Goal: Task Accomplishment & Management: Use online tool/utility

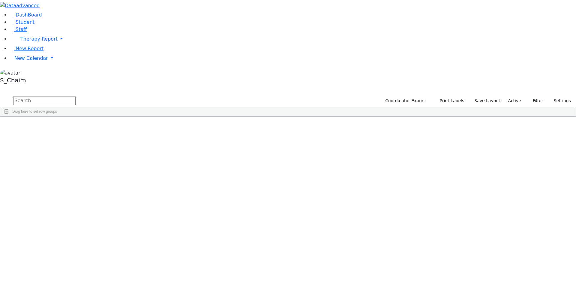
click at [314, 119] on span "Site" at bounding box center [310, 121] width 7 height 4
click at [77, 198] on div "[PERSON_NAME]" at bounding box center [58, 202] width 38 height 8
drag, startPoint x: 142, startPoint y: 127, endPoint x: 141, endPoint y: 123, distance: 3.9
click at [77, 198] on div "[PERSON_NAME]" at bounding box center [58, 202] width 38 height 8
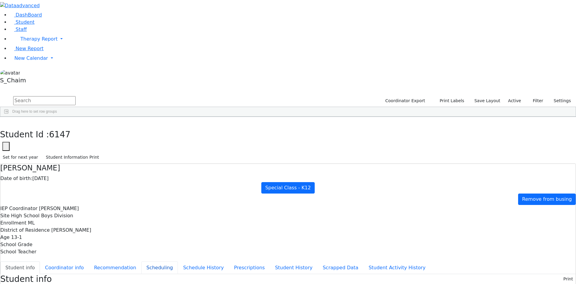
click at [141, 261] on button "Scheduling" at bounding box center [159, 267] width 37 height 13
click at [102, 152] on button "Student Information Print" at bounding box center [72, 156] width 59 height 9
click at [6, 121] on icon "button" at bounding box center [4, 123] width 3 height 4
click at [77, 232] on div "Feldman" at bounding box center [58, 236] width 38 height 8
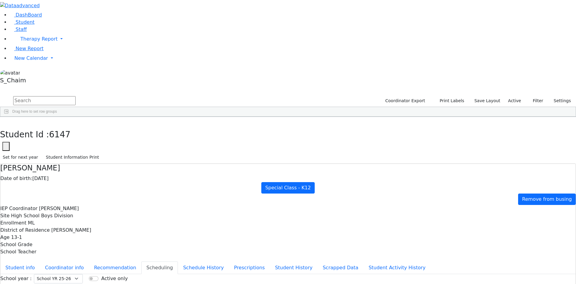
click at [77, 232] on div "Feldman" at bounding box center [58, 236] width 38 height 8
click at [102, 152] on button "Student Information Print" at bounding box center [72, 156] width 59 height 9
click at [109, 86] on div "Students 487 A 24 K 24 W 24 A 24 K 24 W 24 A" at bounding box center [288, 90] width 576 height 9
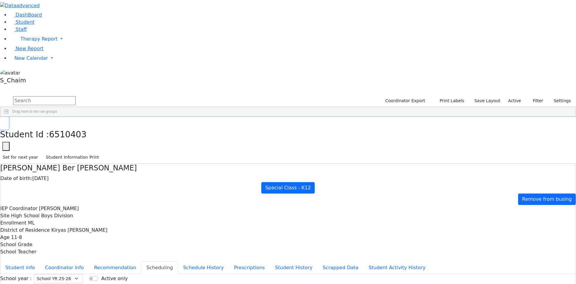
click at [6, 121] on icon "button" at bounding box center [4, 123] width 3 height 4
click at [77, 240] on div "Fisher" at bounding box center [58, 244] width 38 height 8
click at [102, 152] on button "Student Information Print" at bounding box center [72, 156] width 59 height 9
click at [108, 86] on div "Students 487 A 24 K 24 W 24 A 24 K 24 W 24 A" at bounding box center [288, 90] width 576 height 9
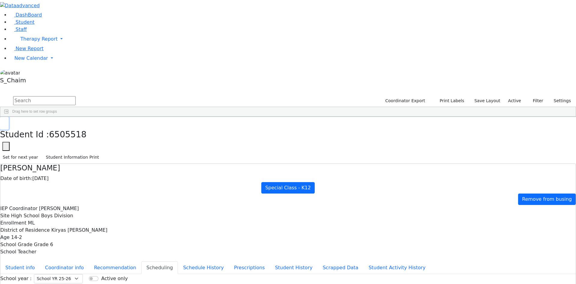
click at [6, 121] on icon "button" at bounding box center [4, 123] width 3 height 4
click at [138, 148] on div "6511122 [PERSON_NAME] [DATE] [PERSON_NAME] ML Special Class - K12 East Ramapo H…" at bounding box center [246, 101] width 492 height 4093
click at [77, 274] on div "[PERSON_NAME]" at bounding box center [58, 278] width 38 height 8
click at [102, 152] on button "Student Information Print" at bounding box center [72, 156] width 59 height 9
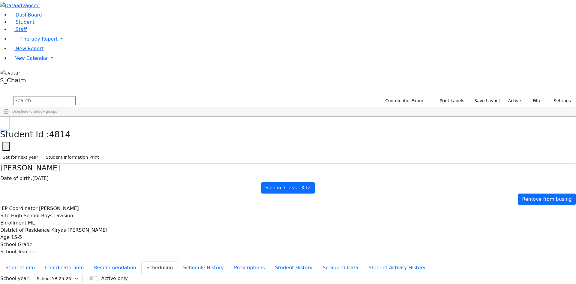
click at [3, 121] on use "button" at bounding box center [3, 121] width 0 height 0
click at [102, 152] on button "Student Information Print" at bounding box center [72, 156] width 59 height 9
click at [3, 121] on use "button" at bounding box center [3, 121] width 0 height 0
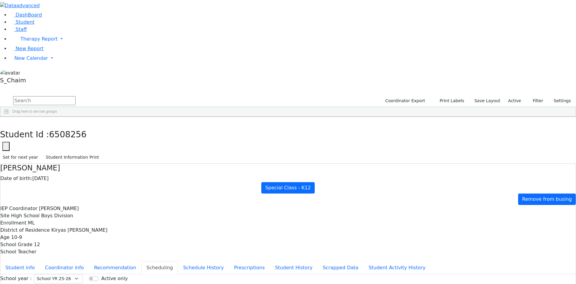
click at [102, 152] on button "Student Information Print" at bounding box center [72, 156] width 59 height 9
click at [6, 121] on icon "button" at bounding box center [4, 123] width 3 height 4
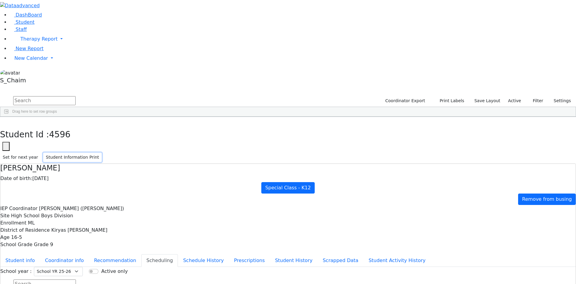
click at [102, 152] on button "Student Information Print" at bounding box center [72, 156] width 59 height 9
click at [9, 117] on button "button" at bounding box center [4, 123] width 9 height 13
click at [26, 61] on span "New Calendar" at bounding box center [31, 58] width 34 height 6
click at [29, 80] on link "Teacher Report" at bounding box center [32, 77] width 38 height 6
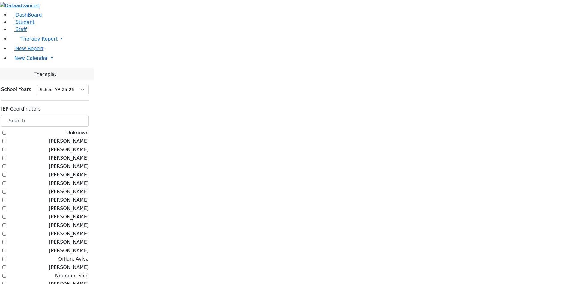
select select "212"
click at [87, 115] on input "text" at bounding box center [45, 120] width 88 height 11
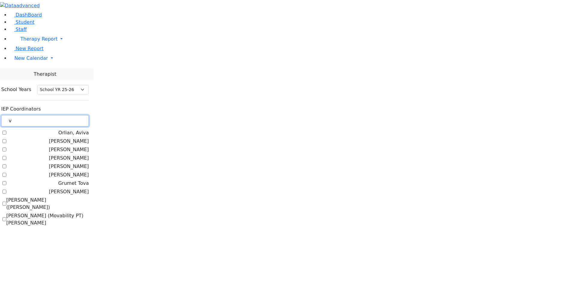
type input "v"
click at [89, 188] on label "[PERSON_NAME]" at bounding box center [69, 191] width 40 height 7
click at [6, 189] on input "[PERSON_NAME]" at bounding box center [4, 191] width 4 height 4
checkbox input "true"
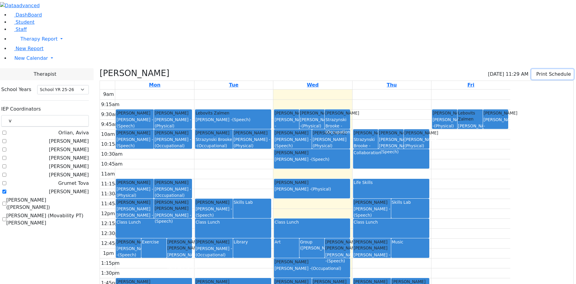
click at [533, 69] on button "Print Schedule" at bounding box center [553, 74] width 42 height 10
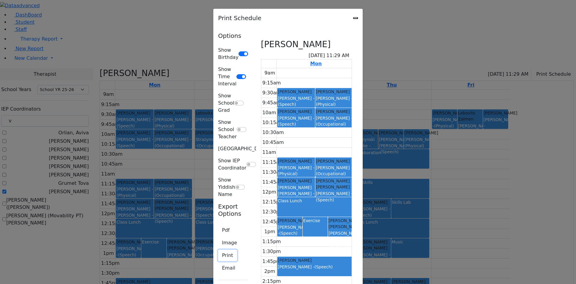
click at [218, 249] on button "Print" at bounding box center [227, 254] width 19 height 11
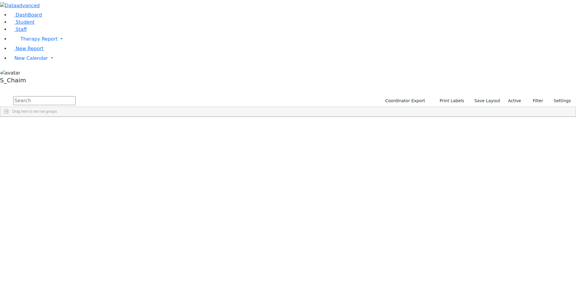
click at [314, 119] on span "Site" at bounding box center [310, 121] width 7 height 4
click at [77, 251] on div "[PERSON_NAME]" at bounding box center [58, 255] width 38 height 8
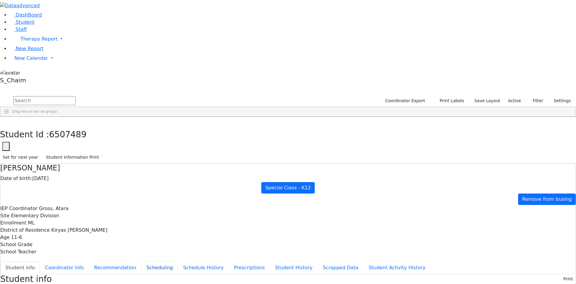
drag, startPoint x: 128, startPoint y: 107, endPoint x: 141, endPoint y: 101, distance: 14.2
click at [141, 261] on button "Scheduling" at bounding box center [159, 267] width 37 height 13
click at [102, 152] on button "Student Information Print" at bounding box center [72, 156] width 59 height 9
click at [9, 117] on button "button" at bounding box center [4, 123] width 9 height 13
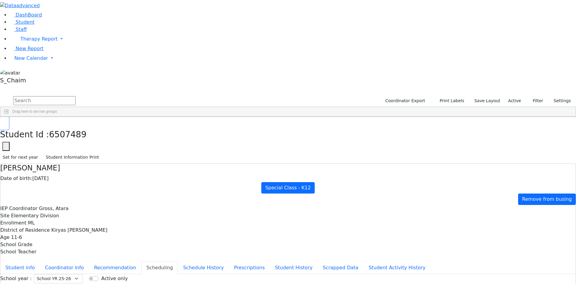
scroll to position [1501, 0]
click at [77, 138] on div "Feldman" at bounding box center [58, 142] width 38 height 8
click at [102, 152] on button "Student Information Print" at bounding box center [72, 156] width 59 height 9
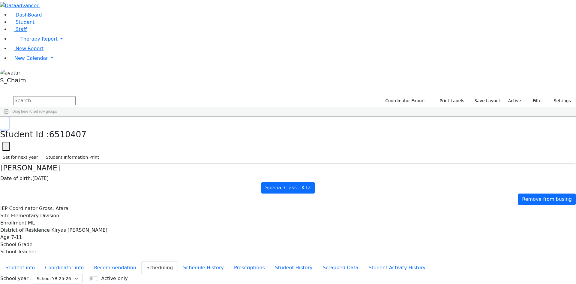
click at [9, 117] on button "button" at bounding box center [4, 123] width 9 height 13
